Goal: Information Seeking & Learning: Find specific fact

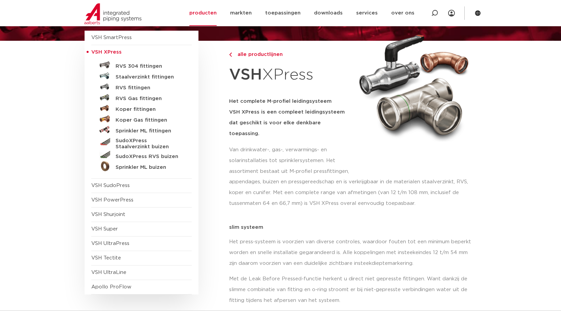
scroll to position [101, 0]
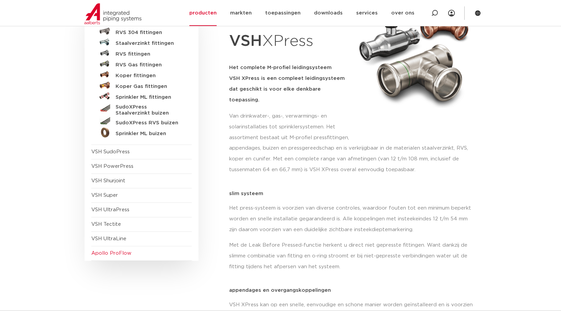
click at [116, 254] on span "Apollo ProFlow" at bounding box center [111, 253] width 40 height 5
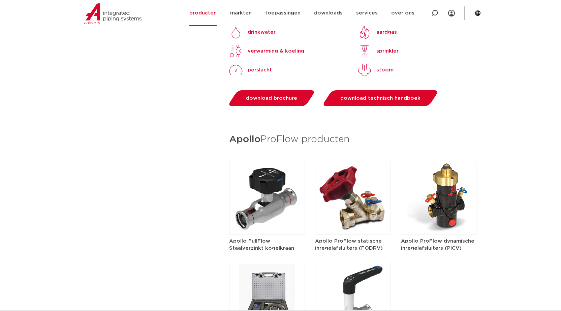
scroll to position [876, 0]
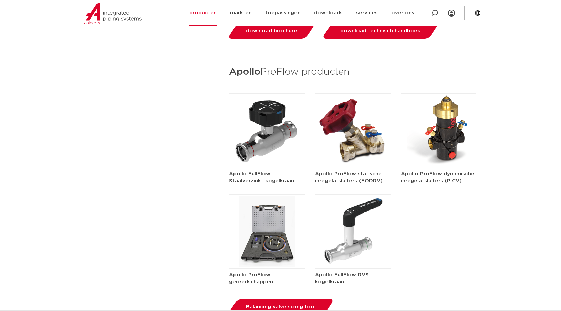
click at [270, 170] on h5 "Apollo FullFlow Staalverzinkt kogelkraan" at bounding box center [267, 177] width 76 height 14
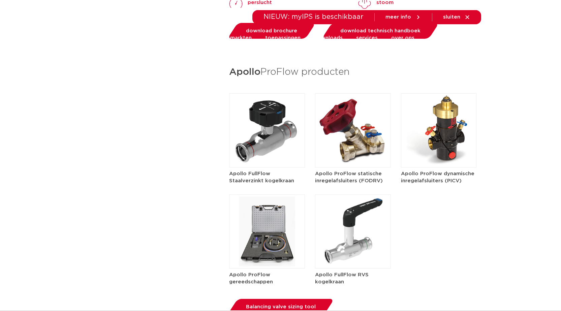
scroll to position [876, 0]
click at [361, 137] on img at bounding box center [353, 130] width 76 height 74
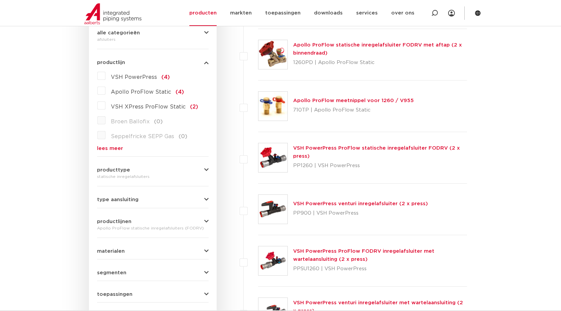
scroll to position [236, 0]
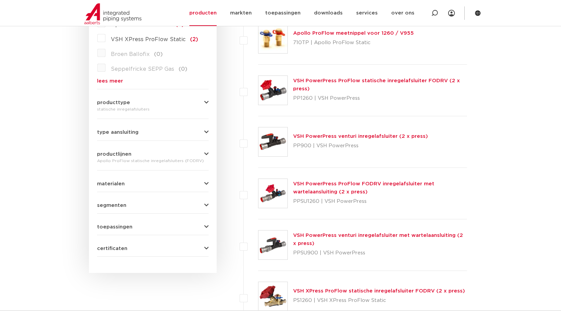
click at [165, 132] on button "type aansluiting" at bounding box center [153, 132] width 112 height 5
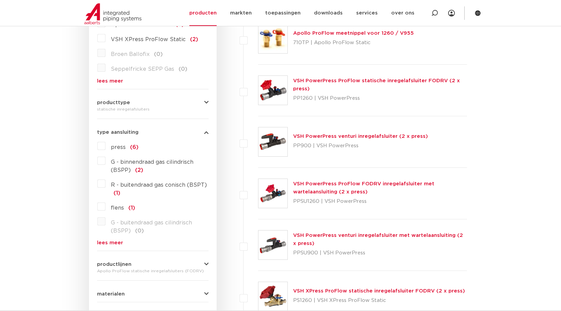
click at [106, 146] on label "press (6)" at bounding box center [122, 146] width 33 height 11
click at [0, 0] on input "press (6)" at bounding box center [0, 0] width 0 height 0
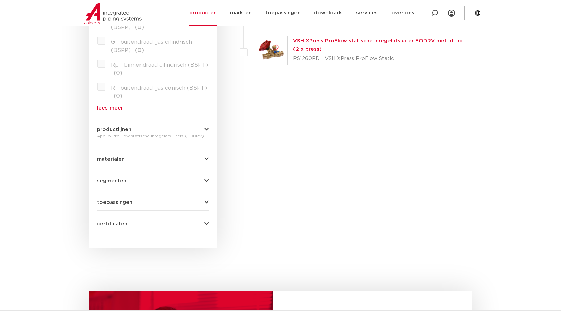
scroll to position [311, 0]
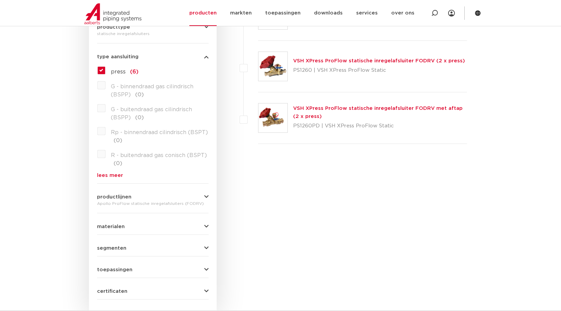
click at [329, 110] on link "VSH XPress ProFlow statische inregelafsluiter FODRV met aftap (2 x press)" at bounding box center [378, 112] width 170 height 13
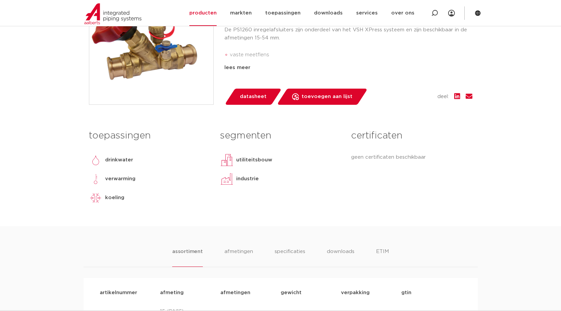
scroll to position [89, 0]
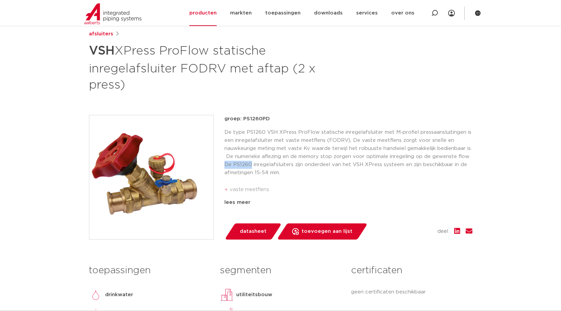
drag, startPoint x: 225, startPoint y: 164, endPoint x: 250, endPoint y: 165, distance: 25.6
click at [250, 165] on p "De type PS1260 VSH XPress ProFlow statische inregelafsluiter met M-profiel pres…" at bounding box center [349, 152] width 248 height 49
copy p "De PS1260"
click at [435, 12] on icon at bounding box center [435, 13] width 7 height 7
click at [265, 12] on input "Zoeken" at bounding box center [334, 12] width 212 height 13
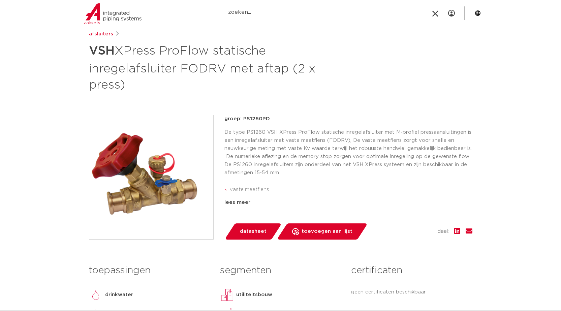
paste input "De PS1260"
type input "De PS1260"
click button "Zoeken" at bounding box center [0, 0] width 0 height 0
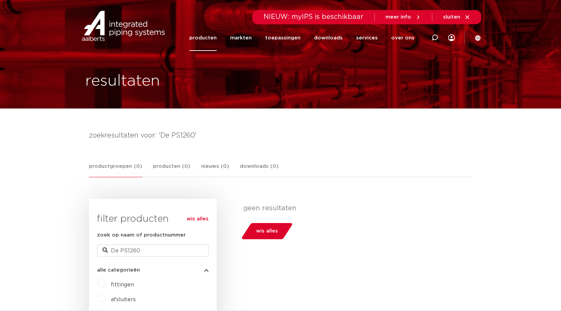
click at [300, 14] on span "NIEUW: myIPS is beschikbaar" at bounding box center [314, 16] width 100 height 7
click at [433, 35] on icon at bounding box center [435, 37] width 7 height 7
paste input "126620"
type input "126620"
click button "Zoeken" at bounding box center [0, 0] width 0 height 0
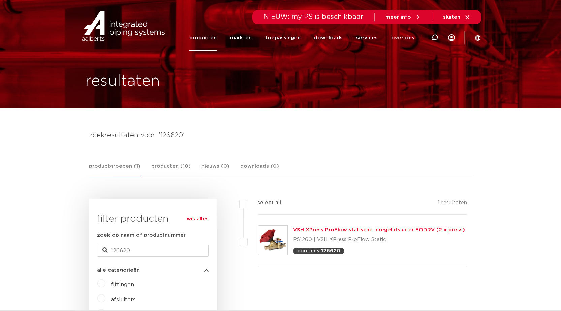
click at [308, 229] on link "VSH XPress ProFlow statische inregelafsluiter FODRV (2 x press)" at bounding box center [379, 230] width 172 height 5
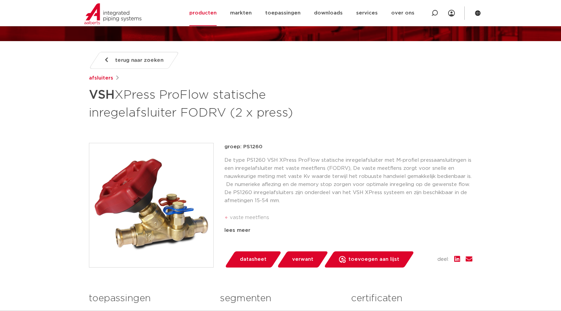
scroll to position [135, 0]
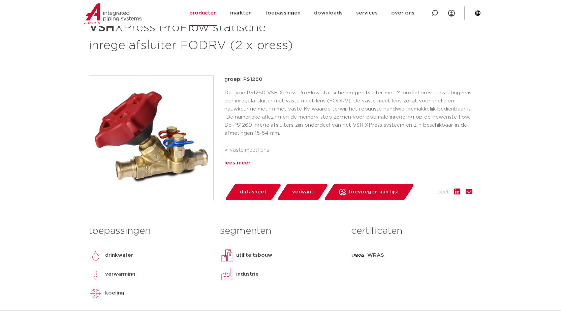
click at [233, 164] on div "lees meer" at bounding box center [349, 163] width 248 height 8
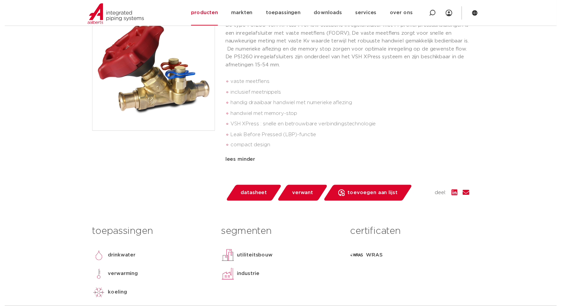
scroll to position [270, 0]
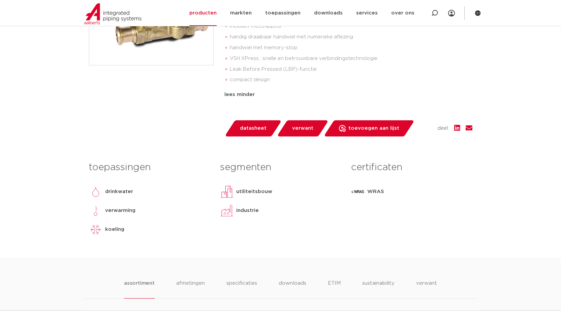
click at [248, 128] on span "datasheet" at bounding box center [253, 128] width 27 height 11
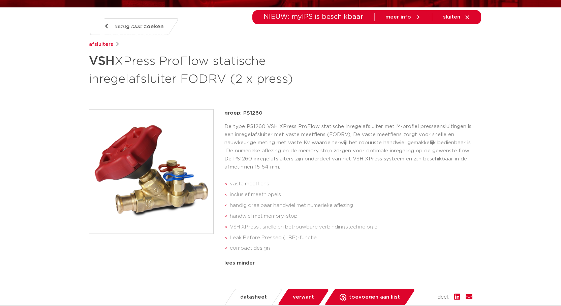
scroll to position [0, 0]
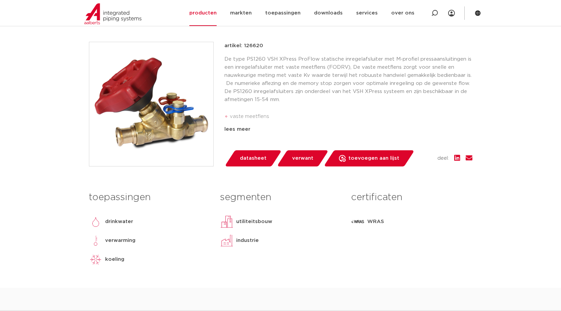
scroll to position [270, 0]
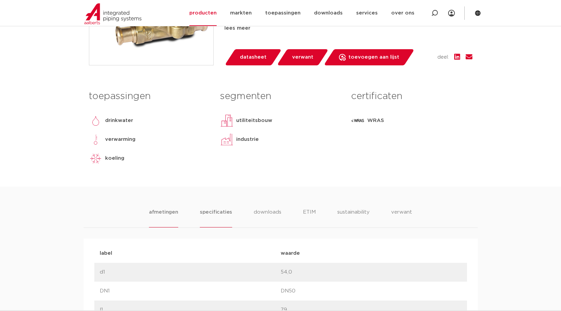
click at [218, 213] on li "specificaties" at bounding box center [216, 217] width 32 height 19
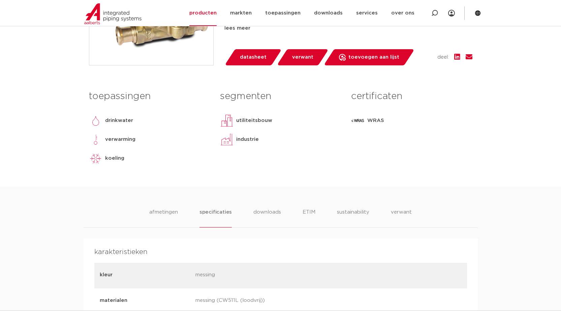
scroll to position [169, 0]
